Goal: Communication & Community: Ask a question

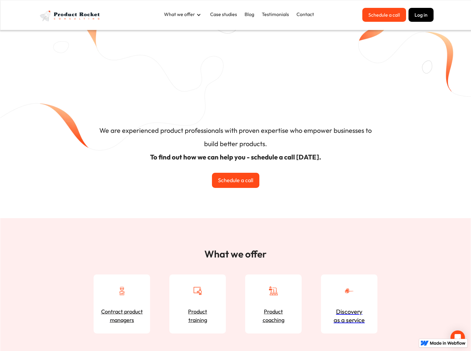
type input "[PERSON_NAME]"
type input "[PERSON_NAME][EMAIL_ADDRESS][PERSON_NAME][DOMAIN_NAME]"
type input "[DOMAIN_NAME]"
type textarea "We can place your website on top position in search engines without PPC. Just f…"
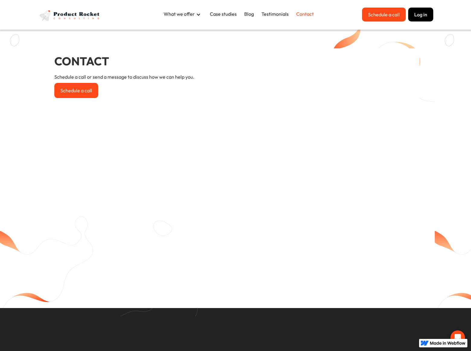
select select "First"
type input "[PERSON_NAME]"
type input "[PERSON_NAME][EMAIL_ADDRESS][PERSON_NAME][DOMAIN_NAME]"
type input "[DOMAIN_NAME]"
type textarea "We can place your website on top position in search engines without PPC. Just f…"
